Goal: Task Accomplishment & Management: Complete application form

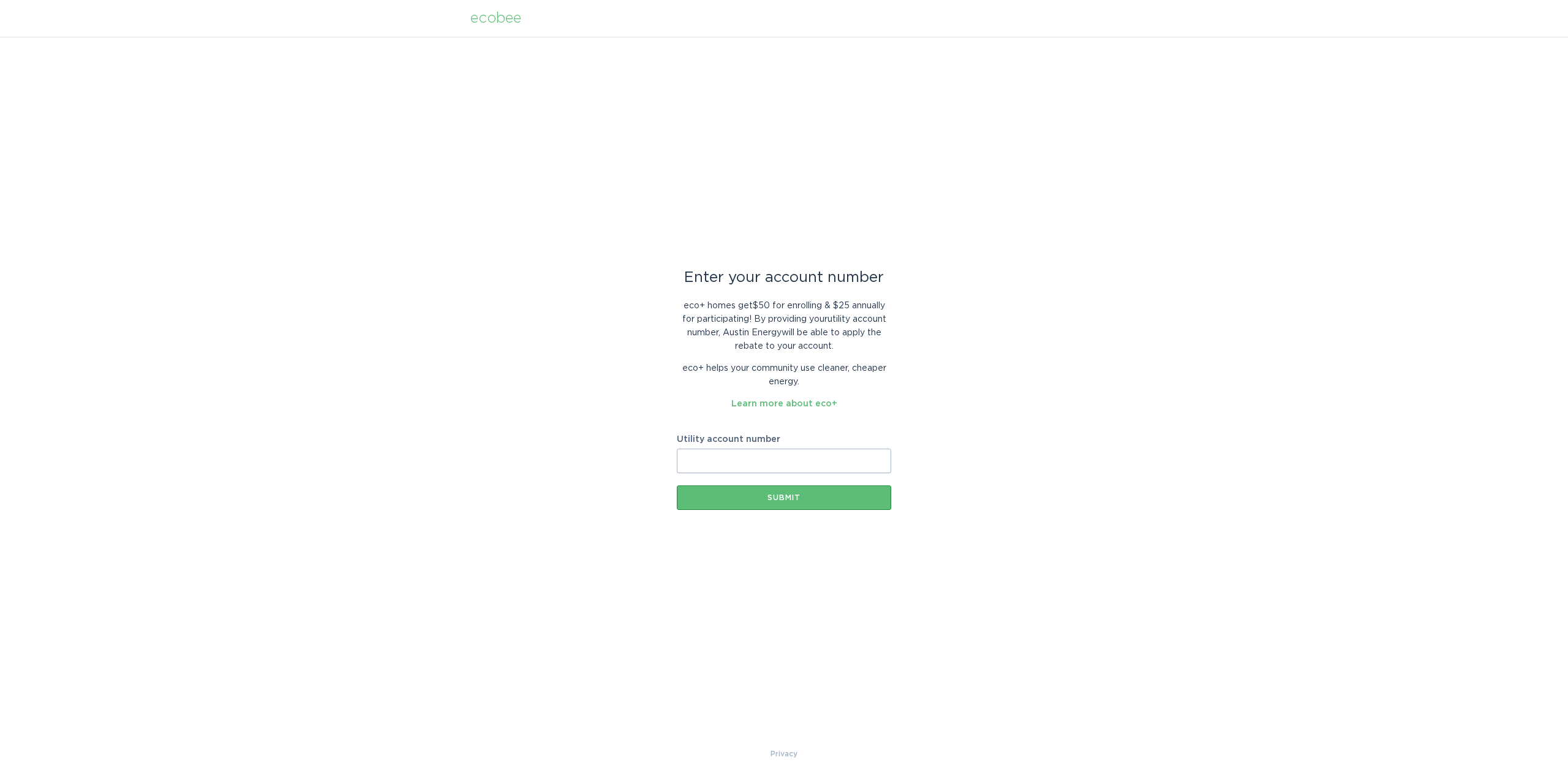
click at [753, 456] on input "Utility account number" at bounding box center [784, 461] width 214 height 24
type input "0601248797"
click at [816, 503] on button "Submit" at bounding box center [784, 497] width 214 height 24
